Goal: Task Accomplishment & Management: Manage account settings

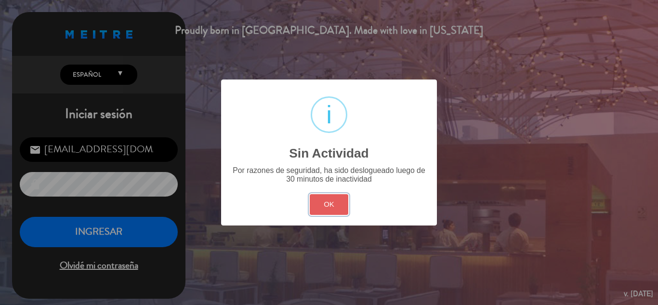
click at [320, 203] on button "OK" at bounding box center [329, 204] width 39 height 21
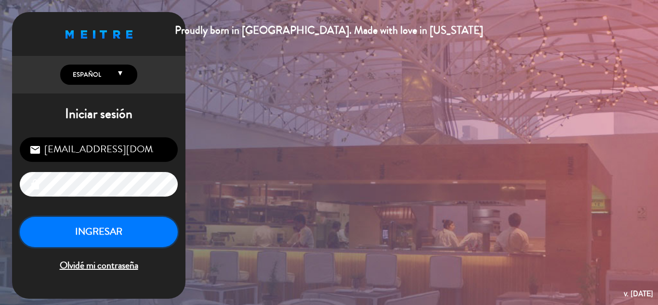
click at [128, 226] on button "INGRESAR" at bounding box center [99, 232] width 158 height 30
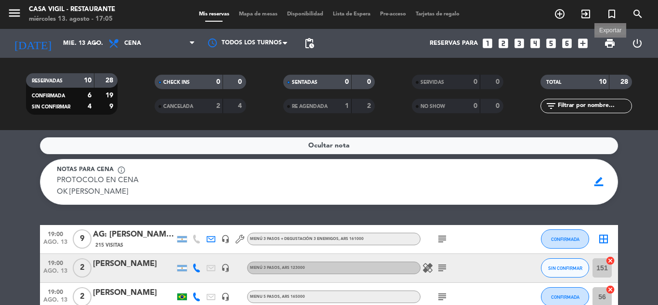
click at [605, 46] on span "print" at bounding box center [610, 44] width 12 height 12
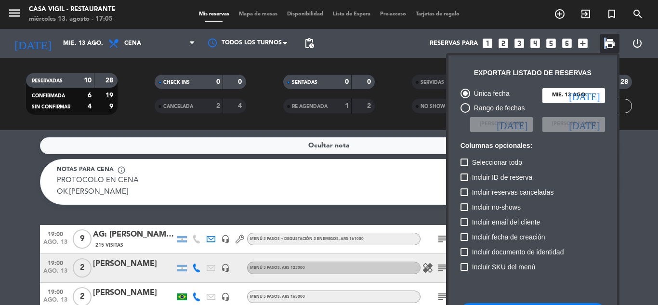
scroll to position [59, 0]
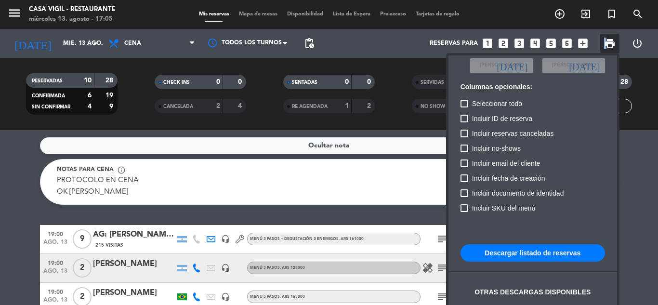
click at [509, 249] on button "Descargar listado de reservas" at bounding box center [532, 252] width 144 height 17
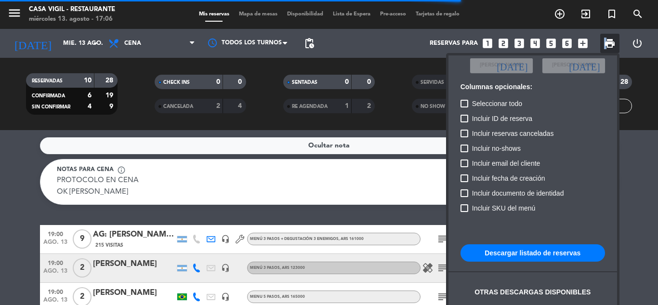
click at [548, 253] on button "Descargar listado de reservas" at bounding box center [532, 252] width 144 height 17
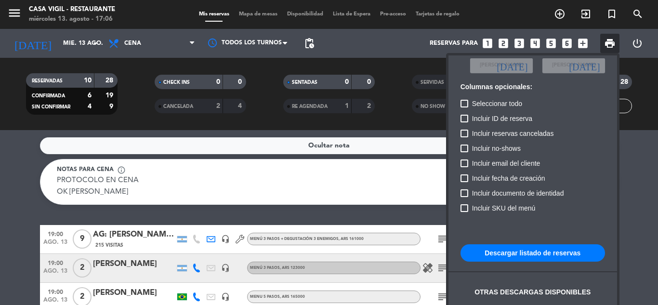
click at [19, 17] on div at bounding box center [329, 152] width 658 height 305
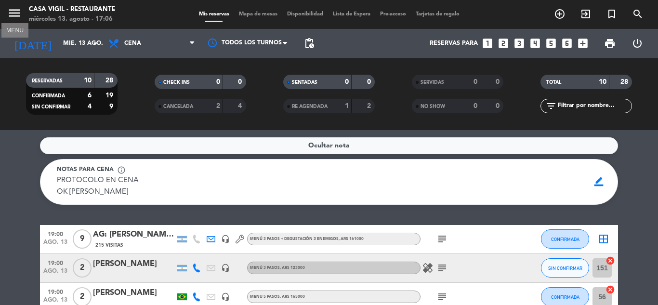
click at [19, 17] on icon "menu" at bounding box center [14, 13] width 14 height 14
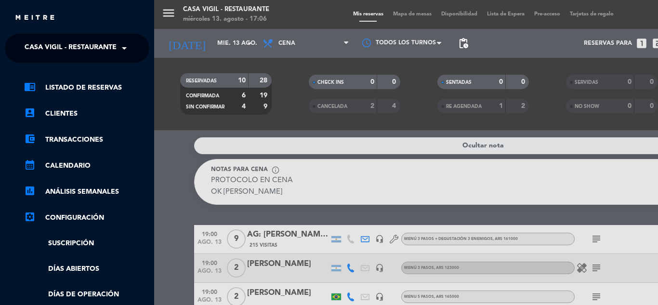
click at [41, 49] on span "Casa Vigil - Restaurante" at bounding box center [71, 48] width 92 height 20
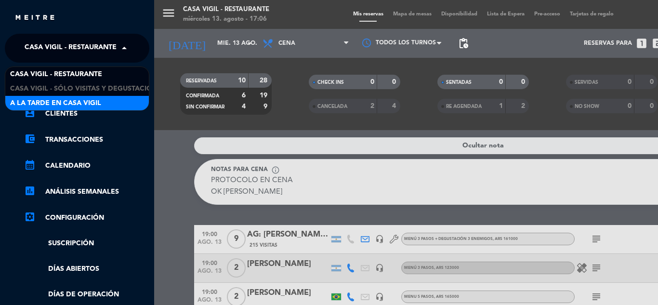
click at [59, 98] on span "A la tarde en Casa Vigil" at bounding box center [55, 103] width 91 height 11
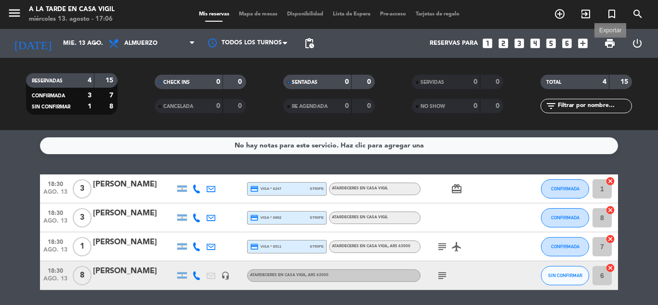
click at [605, 41] on span "print" at bounding box center [610, 44] width 12 height 12
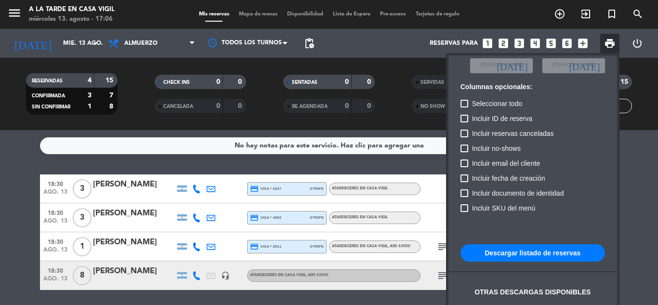
click at [476, 258] on button "Descargar listado de reservas" at bounding box center [532, 252] width 144 height 17
click at [14, 23] on div at bounding box center [329, 152] width 658 height 305
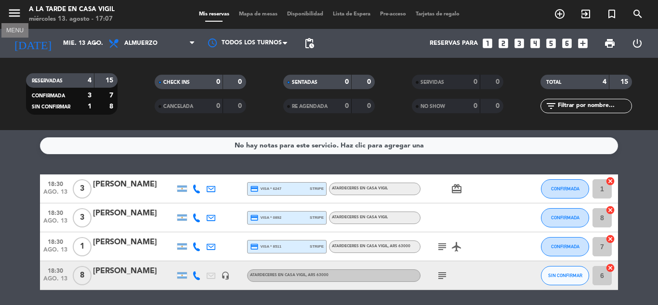
click at [19, 10] on icon "menu" at bounding box center [14, 13] width 14 height 14
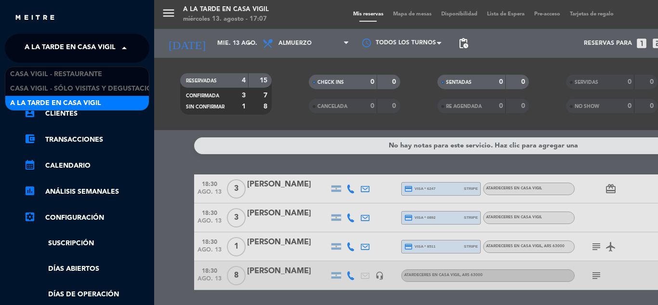
click at [31, 41] on span "A la tarde en Casa Vigil" at bounding box center [70, 48] width 91 height 20
click at [32, 50] on span "A la tarde en Casa Vigil" at bounding box center [70, 48] width 91 height 20
drag, startPoint x: 36, startPoint y: 51, endPoint x: 77, endPoint y: 51, distance: 40.9
click at [43, 51] on span "A la tarde en Casa Vigil" at bounding box center [70, 48] width 91 height 20
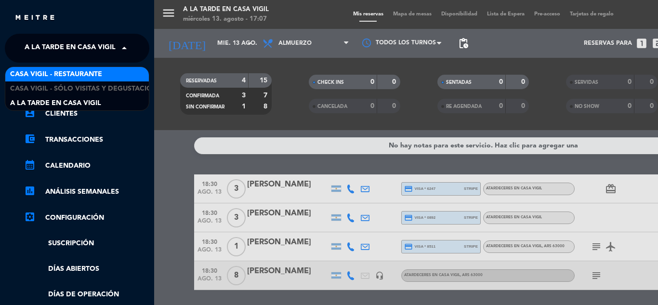
click at [79, 76] on span "Casa Vigil - Restaurante" at bounding box center [56, 74] width 92 height 11
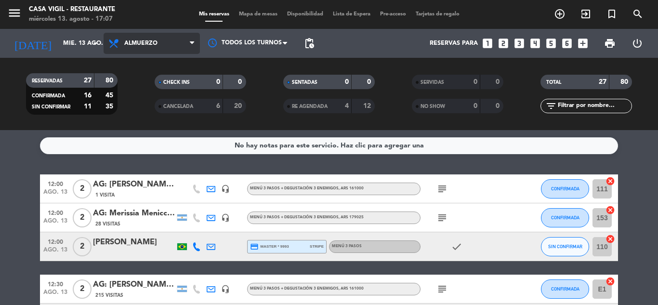
click at [135, 50] on span "Almuerzo" at bounding box center [152, 43] width 96 height 21
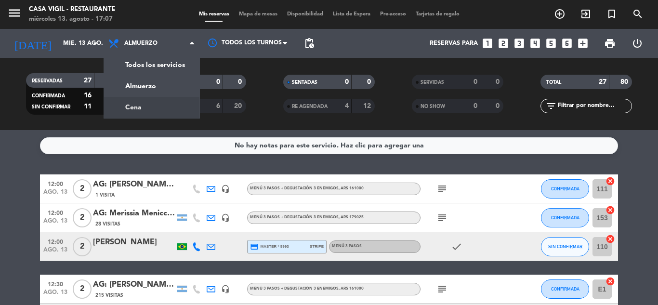
click at [156, 110] on div "menu Casa Vigil - Restaurante miércoles 13. agosto - 17:07 Mis reservas Mapa de…" at bounding box center [329, 65] width 658 height 130
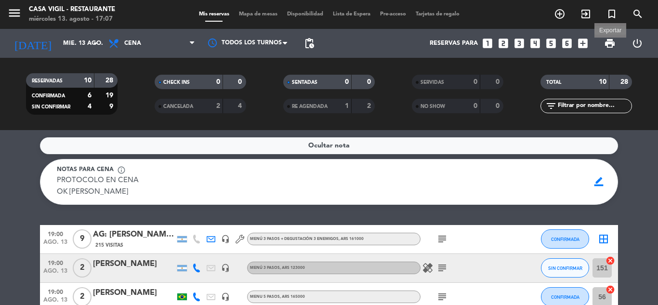
click at [611, 38] on span "print" at bounding box center [610, 44] width 12 height 12
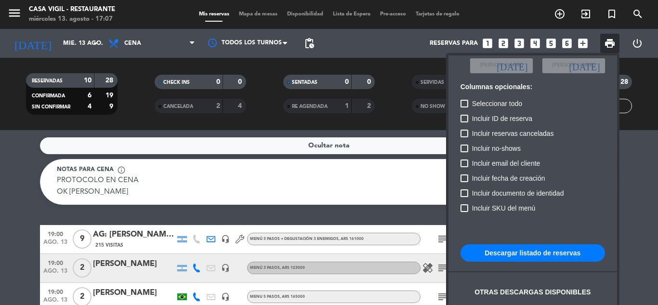
click at [489, 252] on button "Descargar listado de reservas" at bounding box center [532, 252] width 144 height 17
click at [0, 144] on div at bounding box center [329, 152] width 658 height 305
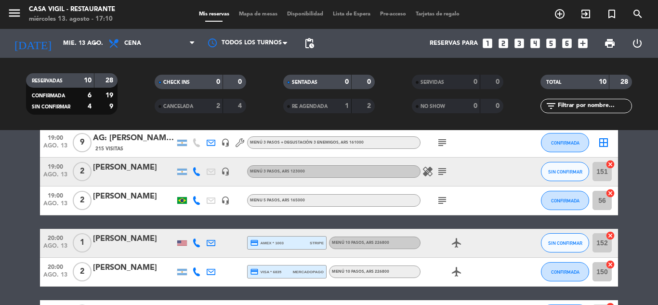
scroll to position [48, 0]
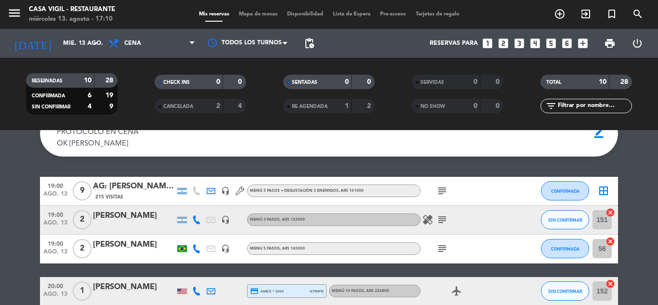
click at [138, 194] on div "215 Visitas" at bounding box center [134, 197] width 82 height 8
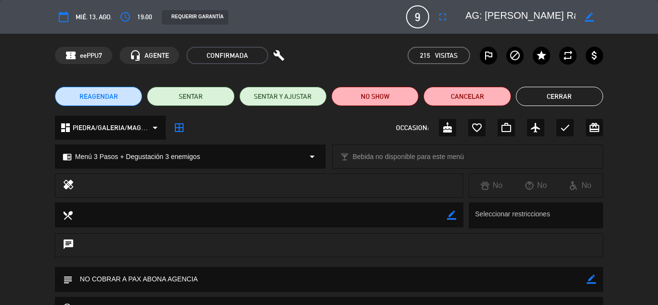
scroll to position [0, 173]
drag, startPoint x: 532, startPoint y: 19, endPoint x: 629, endPoint y: 17, distance: 97.3
click at [629, 17] on div "calendar_today mié. 13, ago. access_time 19:00 REQUERIR GARANTÍA 9 AG: [PERSON_…" at bounding box center [329, 17] width 658 height 34
click at [578, 89] on button "Cerrar" at bounding box center [559, 96] width 87 height 19
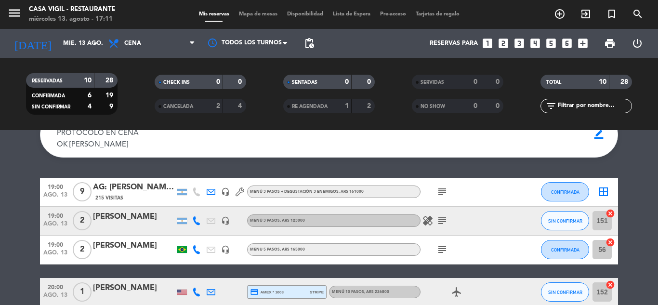
scroll to position [22, 0]
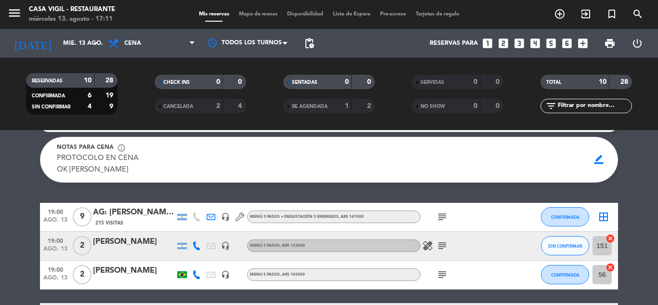
click at [127, 215] on div "AG: [PERSON_NAME] Raunheitti [PERSON_NAME] X9/ SUNTRIP" at bounding box center [134, 212] width 82 height 13
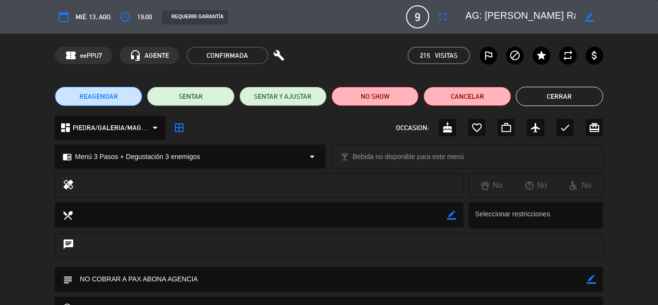
scroll to position [0, 173]
drag, startPoint x: 500, startPoint y: 15, endPoint x: 655, endPoint y: 24, distance: 154.8
click at [655, 24] on div "calendar_today mié. 13, ago. access_time 19:00 REQUERIR GARANTÍA 9 AG: [PERSON_…" at bounding box center [329, 17] width 658 height 34
click at [561, 98] on button "Cerrar" at bounding box center [559, 96] width 87 height 19
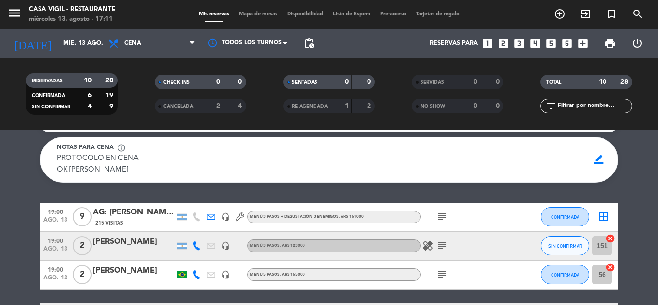
click at [448, 218] on span "subject" at bounding box center [442, 217] width 14 height 12
click at [442, 216] on icon "subject" at bounding box center [442, 217] width 12 height 12
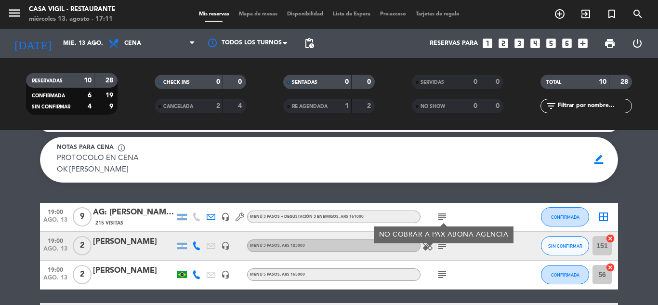
click at [444, 241] on div "NO COBRAR A PAX ABONA AGENCIA" at bounding box center [444, 234] width 140 height 17
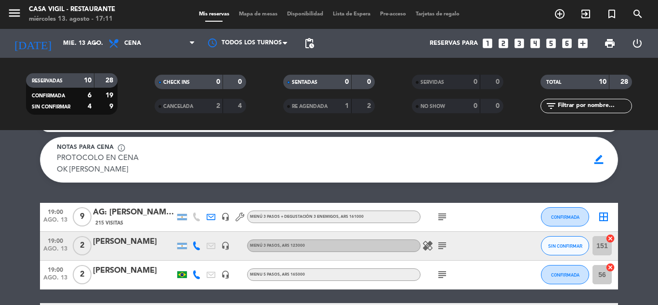
click at [429, 246] on icon "healing" at bounding box center [428, 246] width 12 height 12
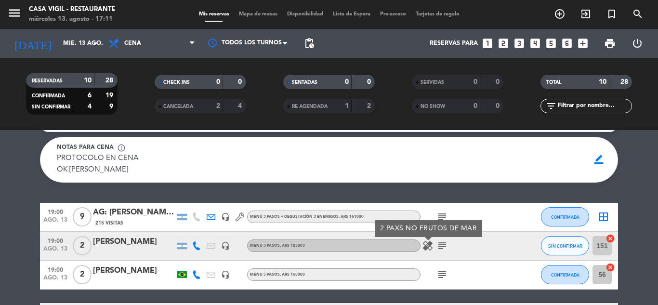
click at [441, 244] on icon "subject" at bounding box center [442, 246] width 12 height 12
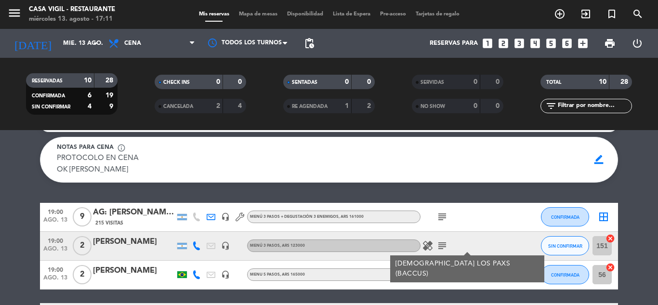
click at [443, 276] on icon "subject" at bounding box center [442, 275] width 12 height 12
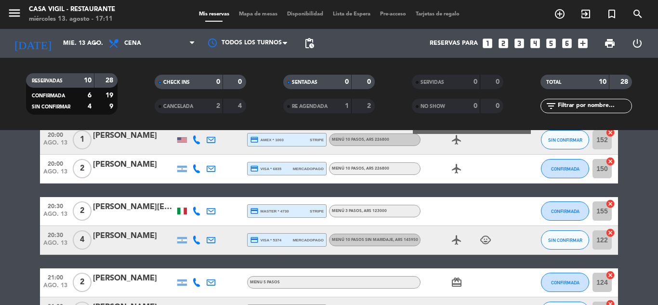
scroll to position [215, 0]
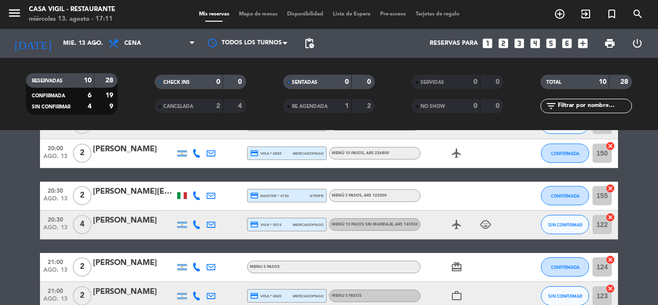
click at [482, 227] on icon "child_care" at bounding box center [486, 225] width 12 height 12
click at [103, 224] on div "[PERSON_NAME]" at bounding box center [134, 220] width 82 height 13
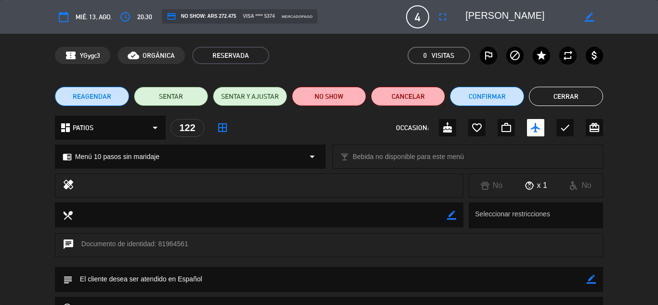
click at [554, 98] on button "Cerrar" at bounding box center [566, 96] width 74 height 19
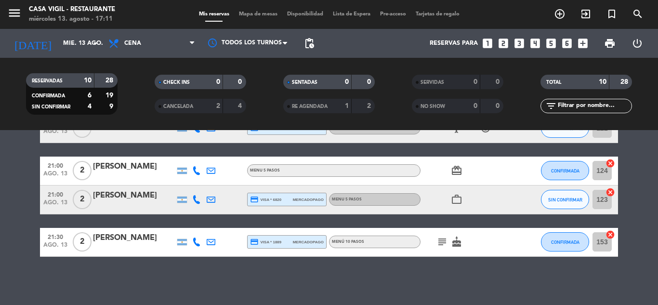
scroll to position [263, 0]
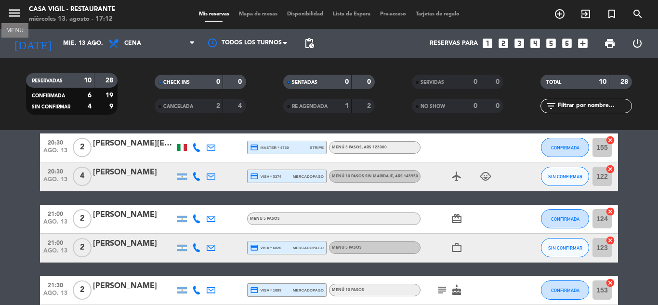
click at [14, 13] on icon "menu" at bounding box center [14, 13] width 14 height 14
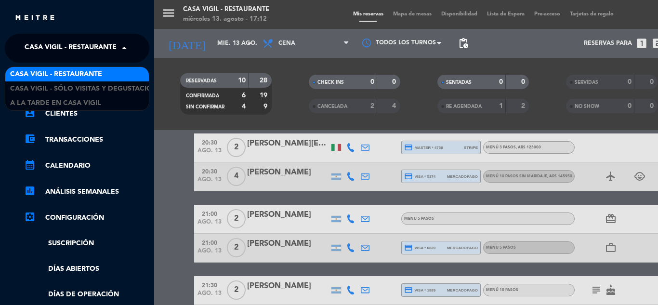
click at [38, 48] on span "Casa Vigil - Restaurante" at bounding box center [71, 48] width 92 height 20
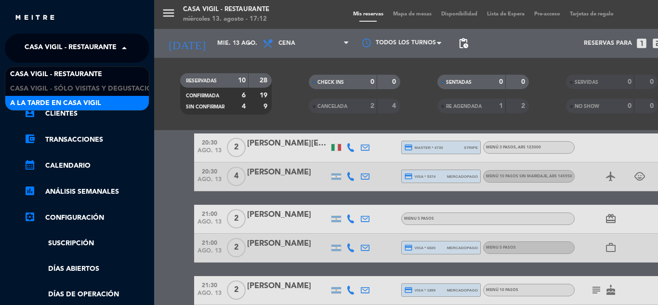
click at [53, 99] on span "A la tarde en Casa Vigil" at bounding box center [55, 103] width 91 height 11
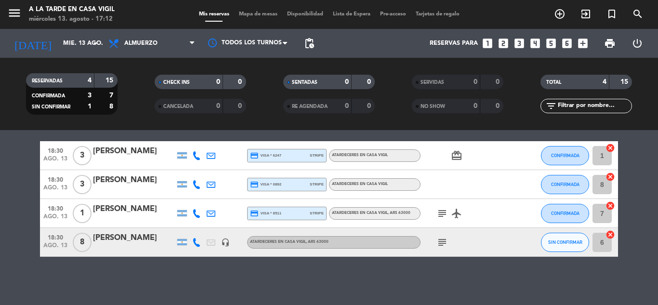
scroll to position [0, 0]
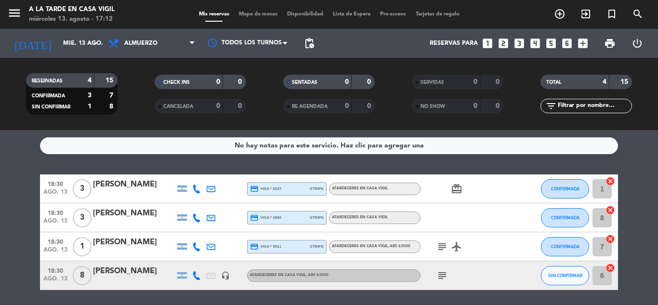
click at [443, 248] on icon "subject" at bounding box center [442, 247] width 12 height 12
drag, startPoint x: 443, startPoint y: 279, endPoint x: 441, endPoint y: 274, distance: 5.6
click at [443, 280] on icon "subject" at bounding box center [442, 276] width 12 height 12
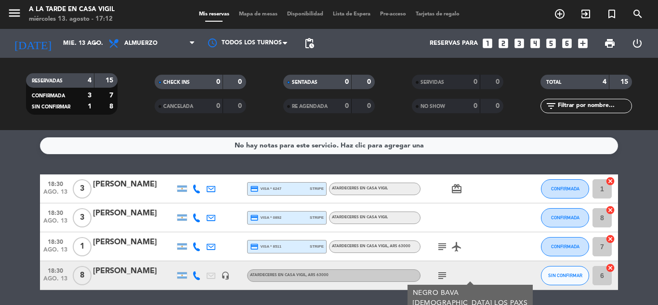
scroll to position [33, 0]
